Goal: Task Accomplishment & Management: Use online tool/utility

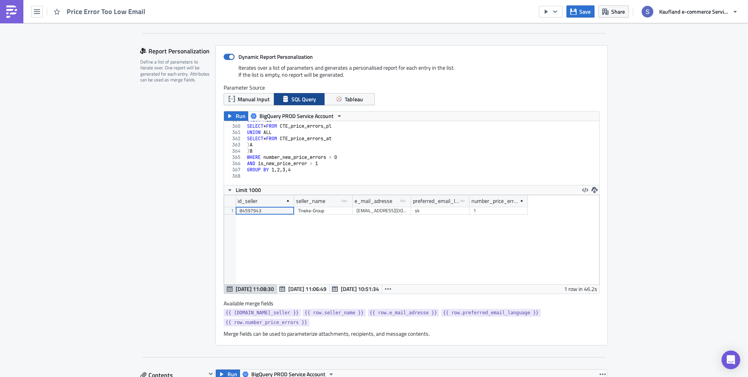
scroll to position [146, 0]
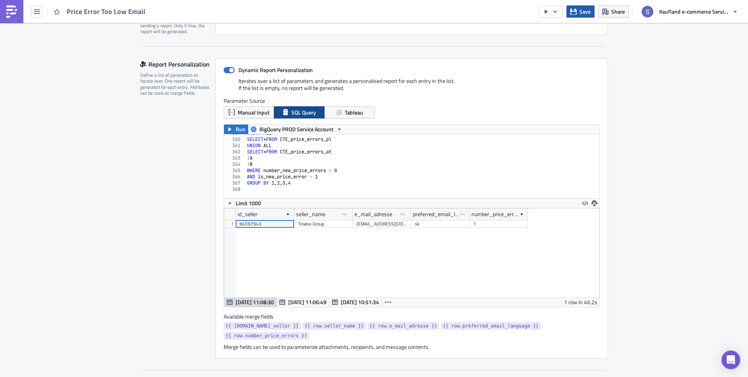
click at [588, 14] on span "Save" at bounding box center [584, 11] width 11 height 8
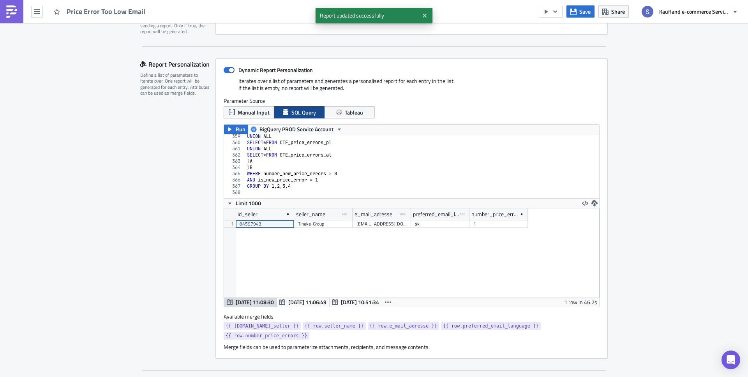
scroll to position [2206, 0]
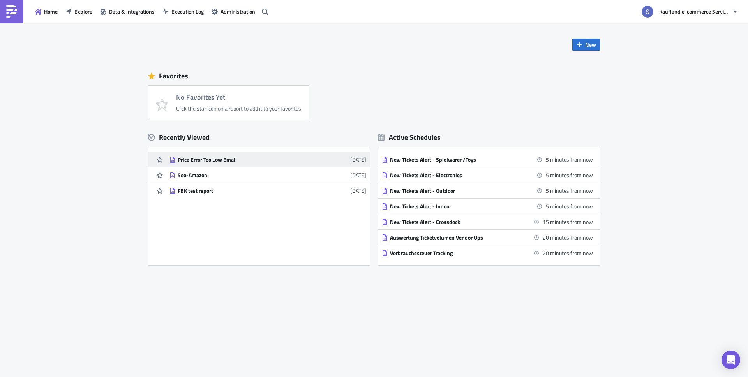
click at [215, 160] on div "Price Error Too Low Email" at bounding box center [246, 159] width 136 height 7
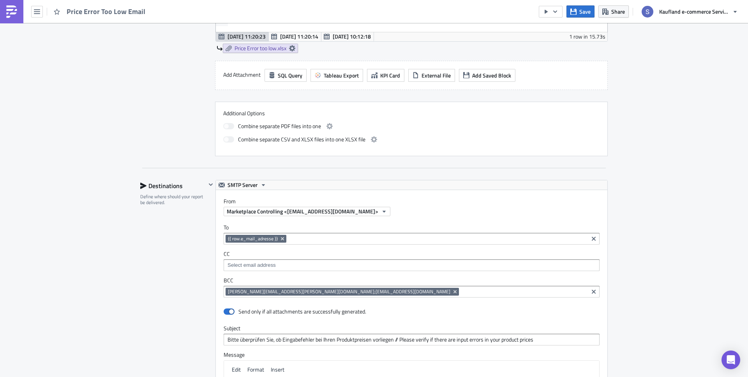
click at [461, 292] on input at bounding box center [523, 292] width 125 height 8
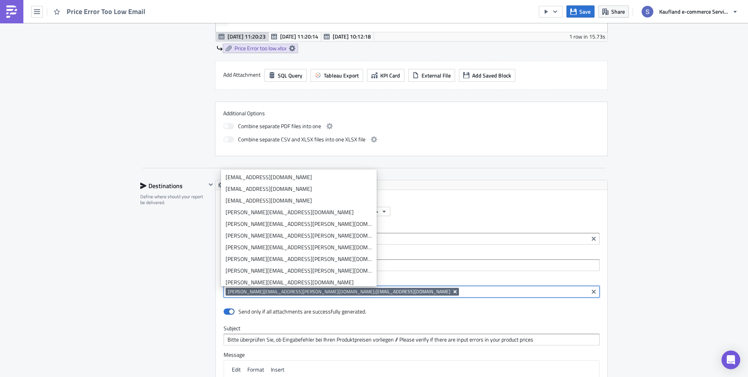
click at [452, 293] on icon "Remove Tag" at bounding box center [455, 292] width 6 height 6
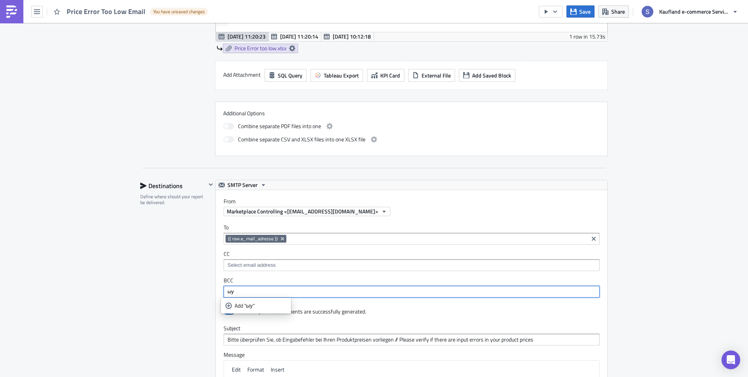
type input "ы"
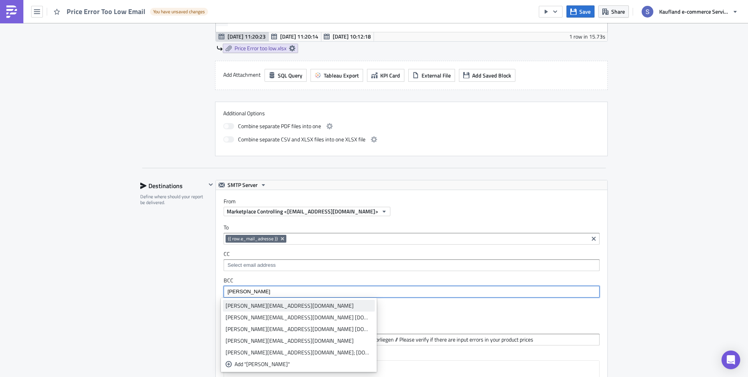
type input "semyon"
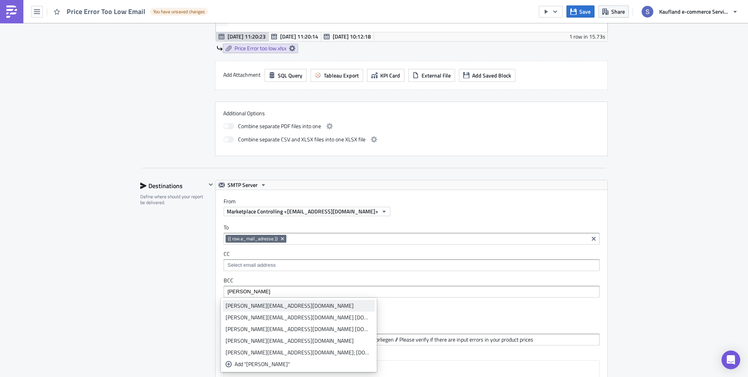
click at [277, 308] on div "semyon.sushich@kaufland-ecommerce.com" at bounding box center [298, 306] width 146 height 8
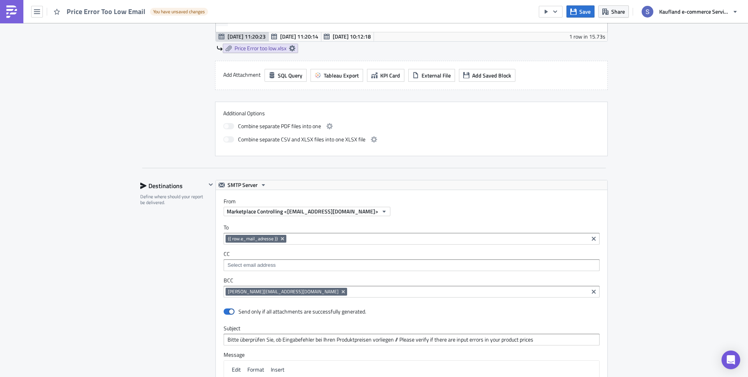
click at [356, 305] on div "Send only if all attachments are successfully generated." at bounding box center [412, 312] width 376 height 14
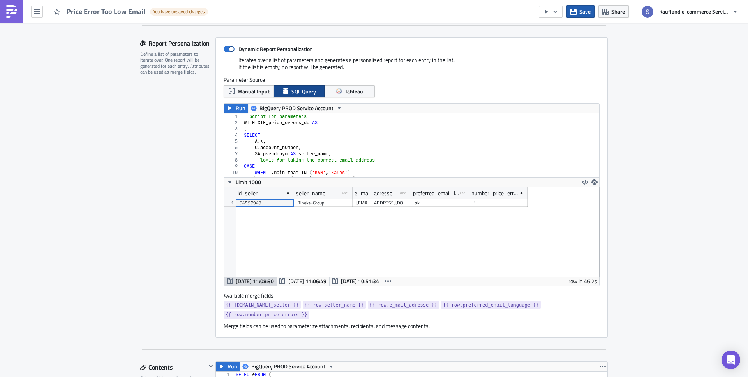
click at [575, 11] on icon "button" at bounding box center [573, 11] width 6 height 6
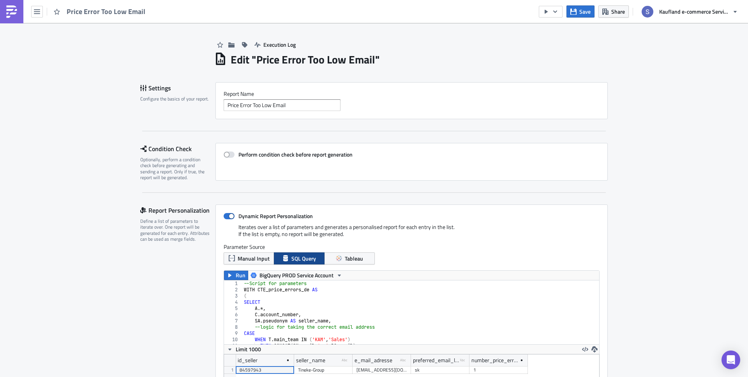
click at [90, 11] on span "Price Error Too Low Email" at bounding box center [106, 11] width 79 height 9
copy div "Price Error Too Low Email"
click at [35, 11] on icon "button" at bounding box center [37, 11] width 6 height 5
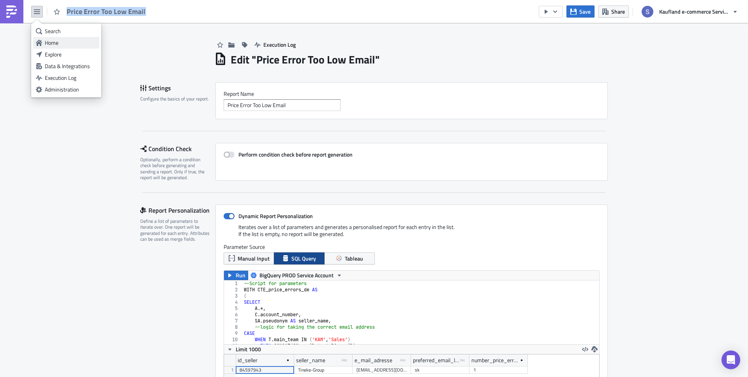
click at [53, 44] on div "Home" at bounding box center [71, 43] width 52 height 8
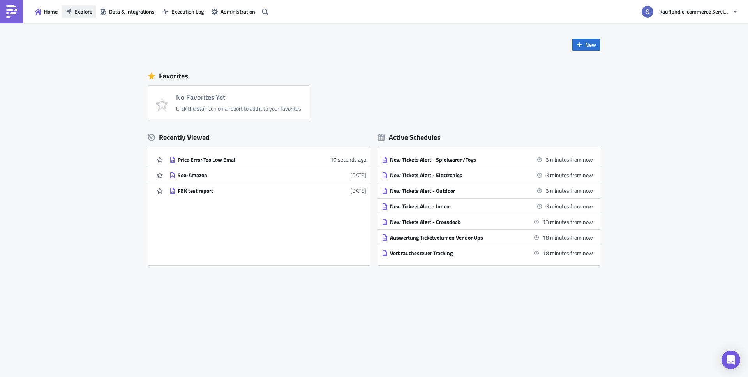
click at [81, 11] on span "Explore" at bounding box center [83, 11] width 18 height 8
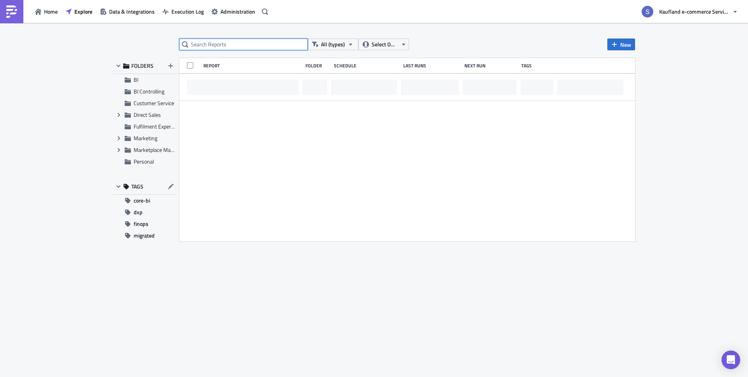
click at [199, 42] on input "text" at bounding box center [243, 45] width 128 height 12
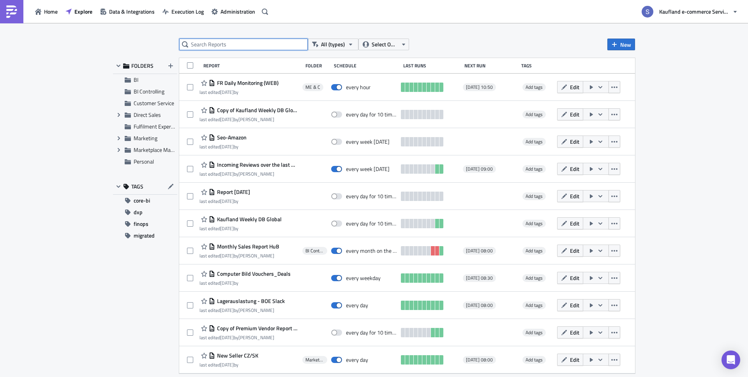
paste input "Price Error Too Low Email"
type input "Price Error Too Low Email"
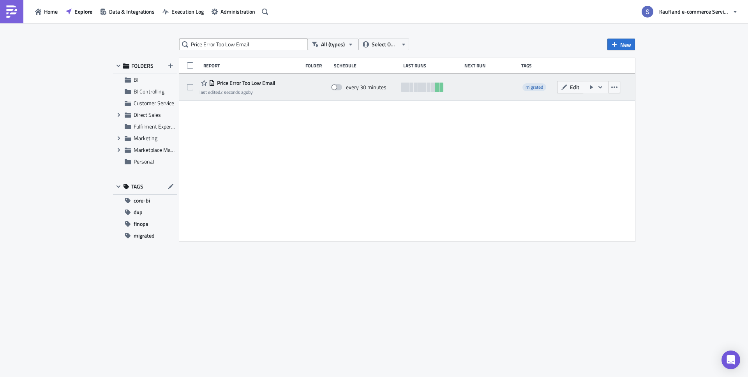
click at [335, 88] on span at bounding box center [336, 87] width 11 height 6
click at [335, 88] on input "checkbox" at bounding box center [335, 87] width 5 height 5
checkbox input "true"
